Goal: Learn about a topic: Learn about a topic

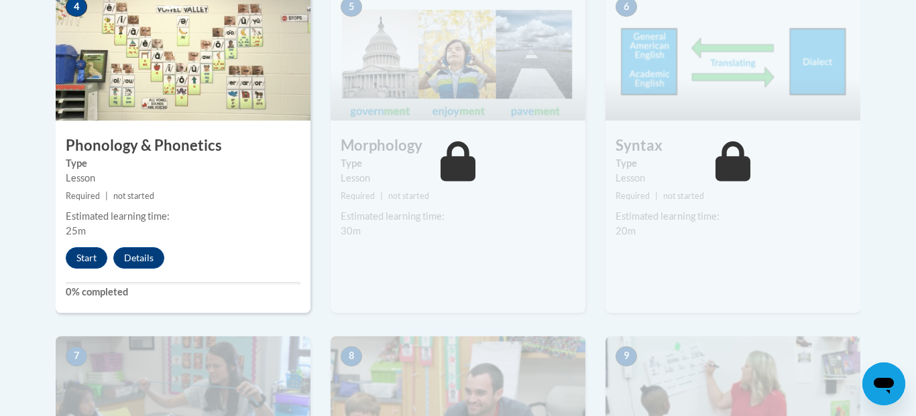
scroll to position [850, 0]
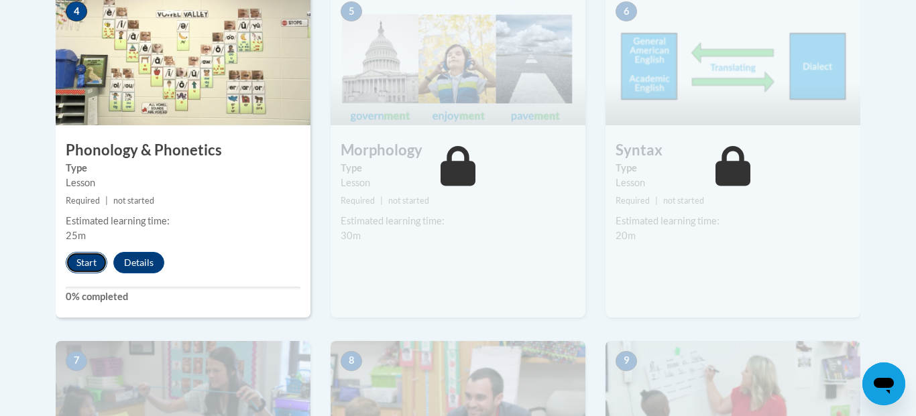
click at [92, 264] on button "Start" at bounding box center [87, 262] width 42 height 21
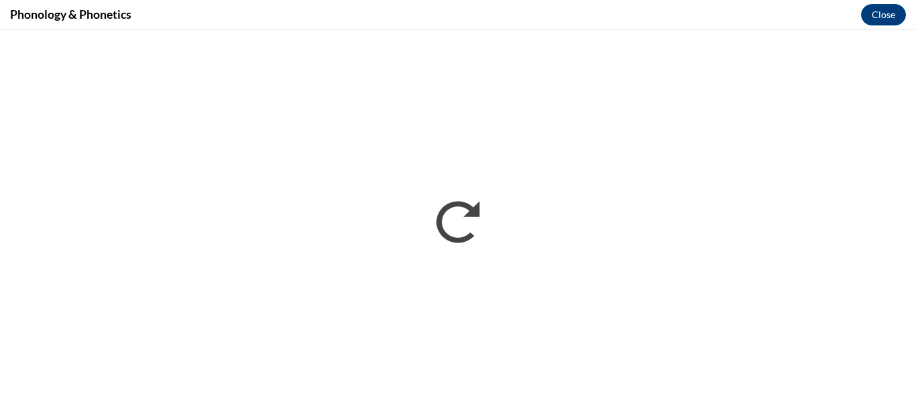
scroll to position [0, 0]
click at [895, 18] on button "Close" at bounding box center [883, 14] width 45 height 21
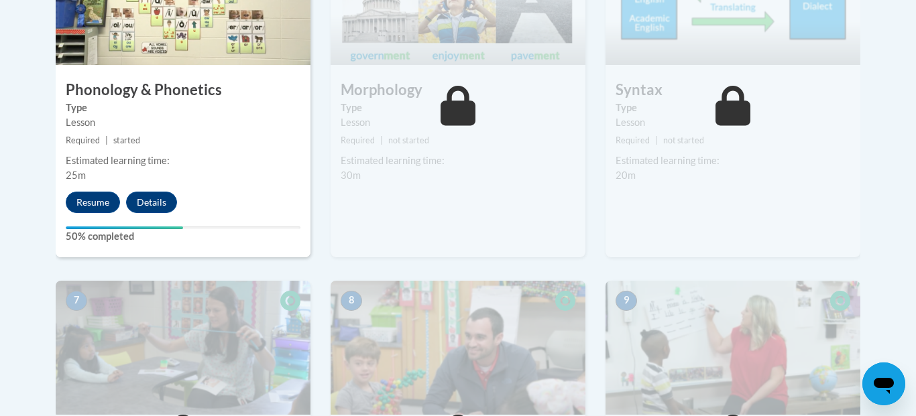
scroll to position [909, 0]
